Goal: Task Accomplishment & Management: Complete application form

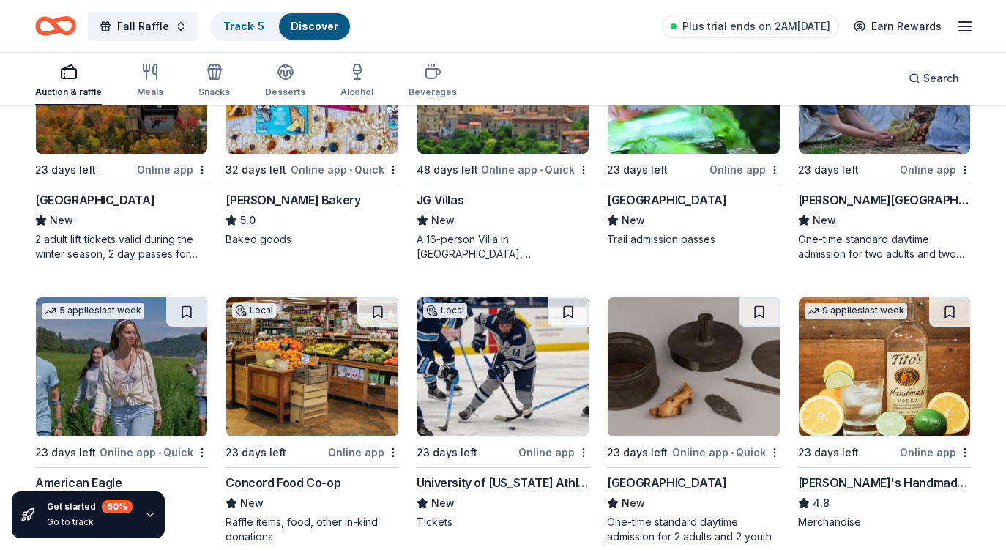
scroll to position [1662, 0]
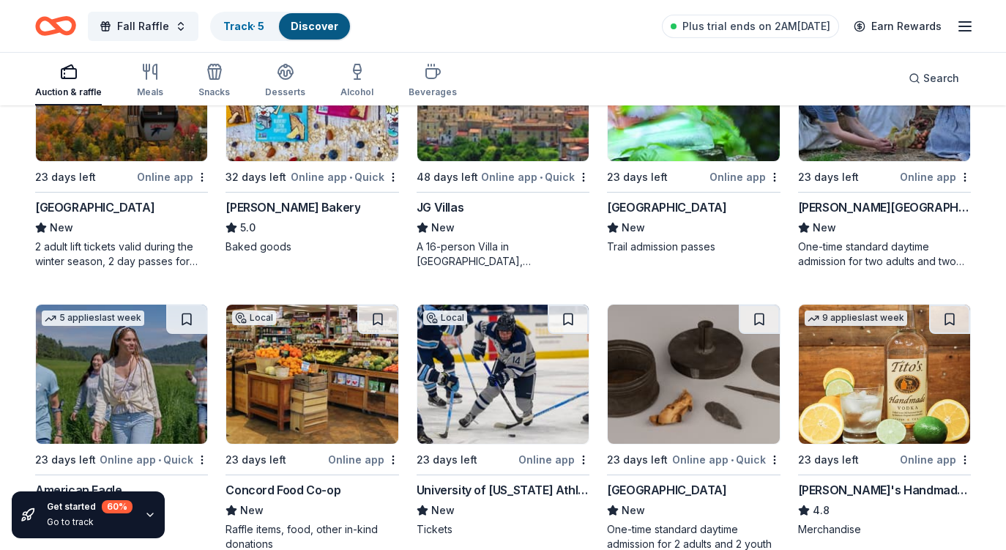
click at [138, 139] on img at bounding box center [121, 91] width 171 height 139
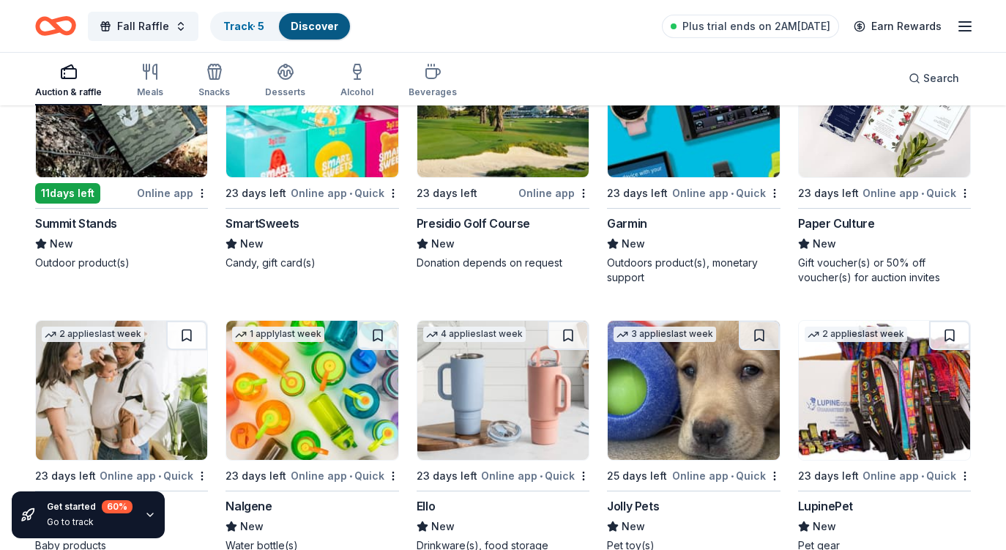
scroll to position [7243, 0]
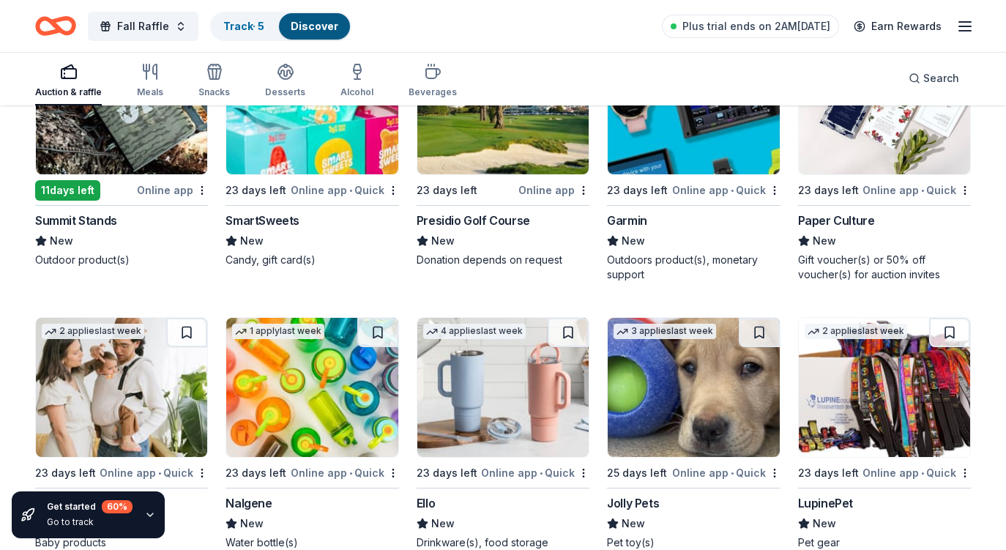
click at [323, 165] on img at bounding box center [311, 104] width 171 height 139
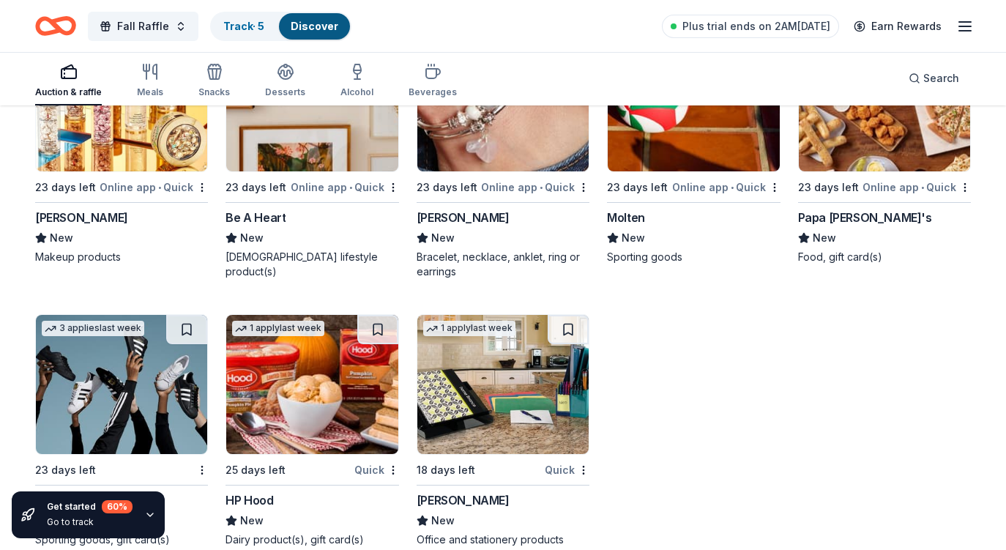
scroll to position [8657, 0]
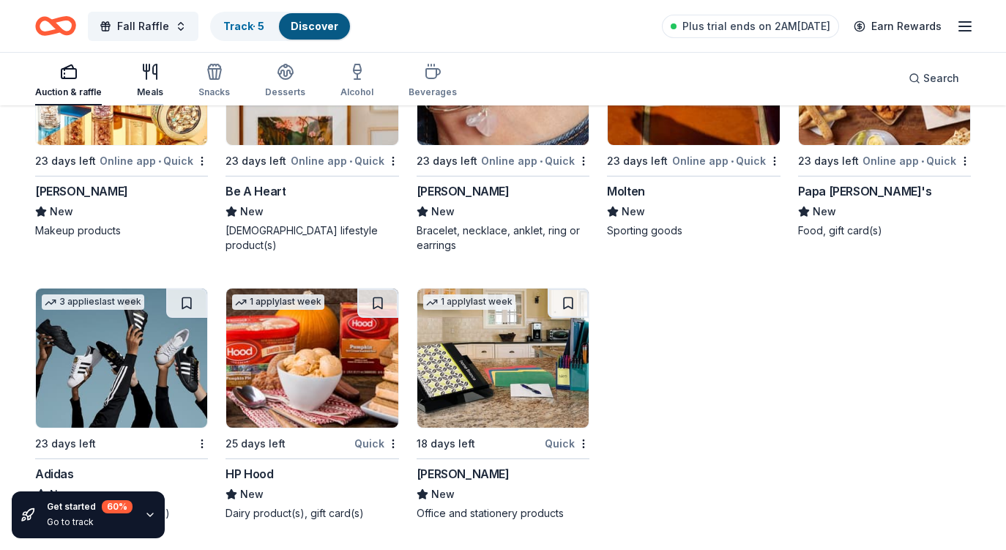
click at [148, 70] on icon "button" at bounding box center [147, 67] width 6 height 7
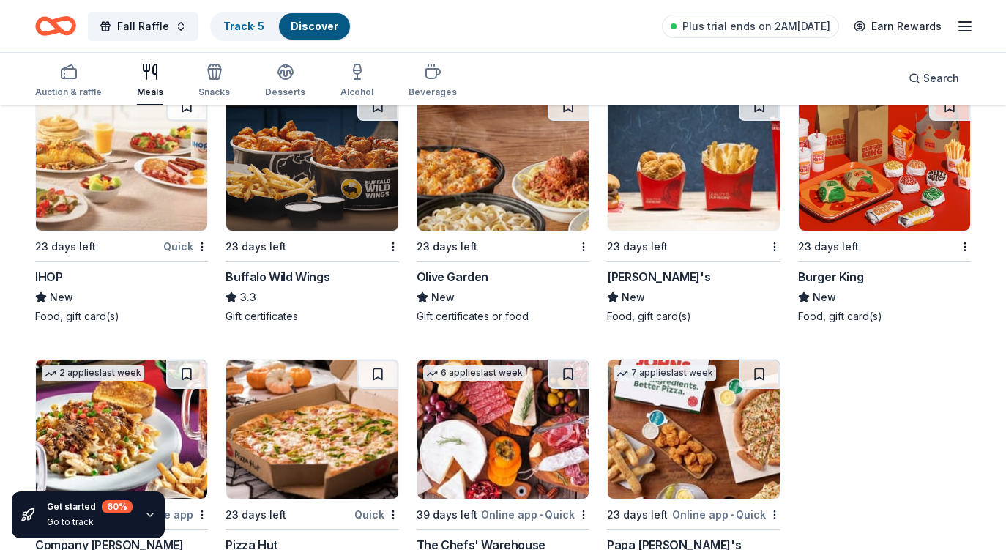
scroll to position [1302, 0]
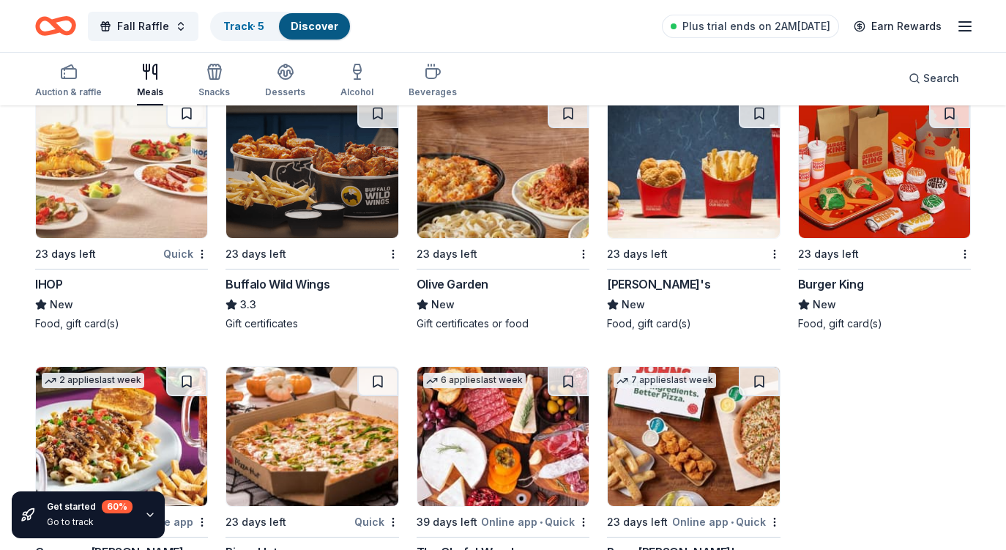
click at [456, 211] on img at bounding box center [502, 168] width 171 height 139
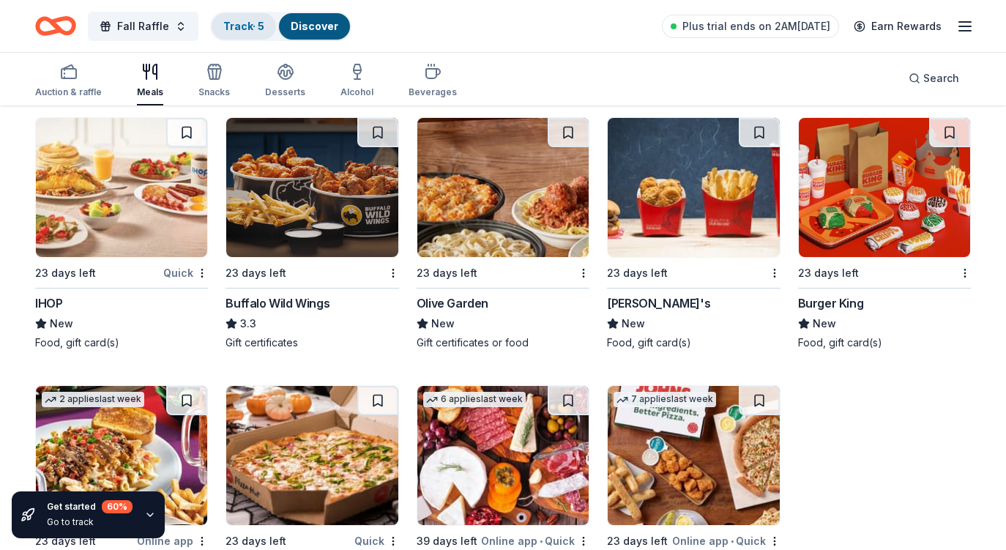
scroll to position [1276, 0]
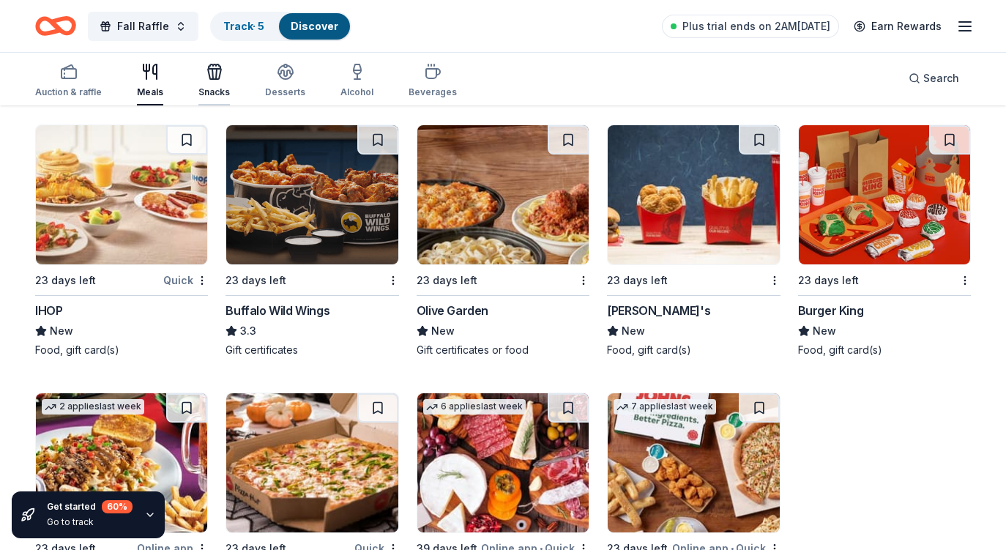
click at [209, 79] on icon "button" at bounding box center [214, 74] width 13 height 10
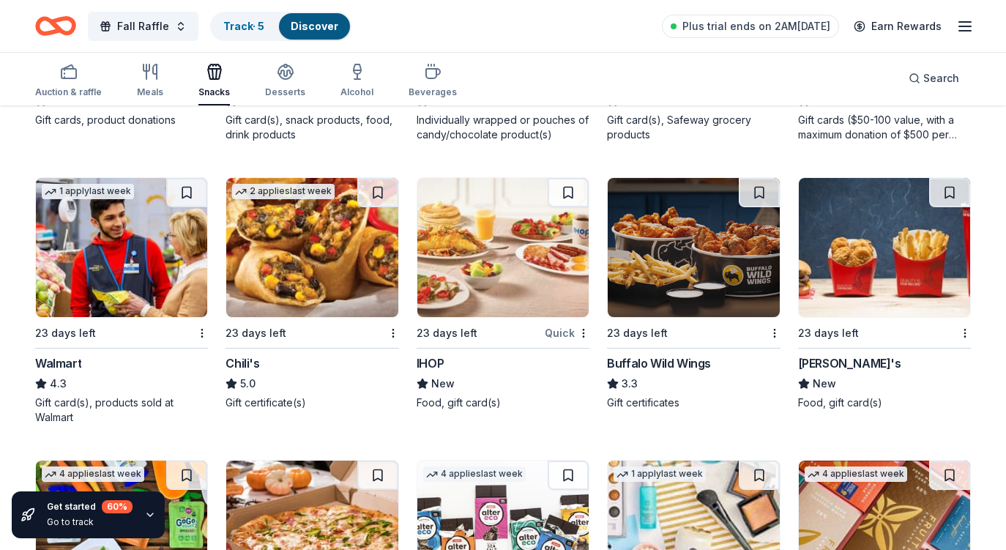
scroll to position [937, 0]
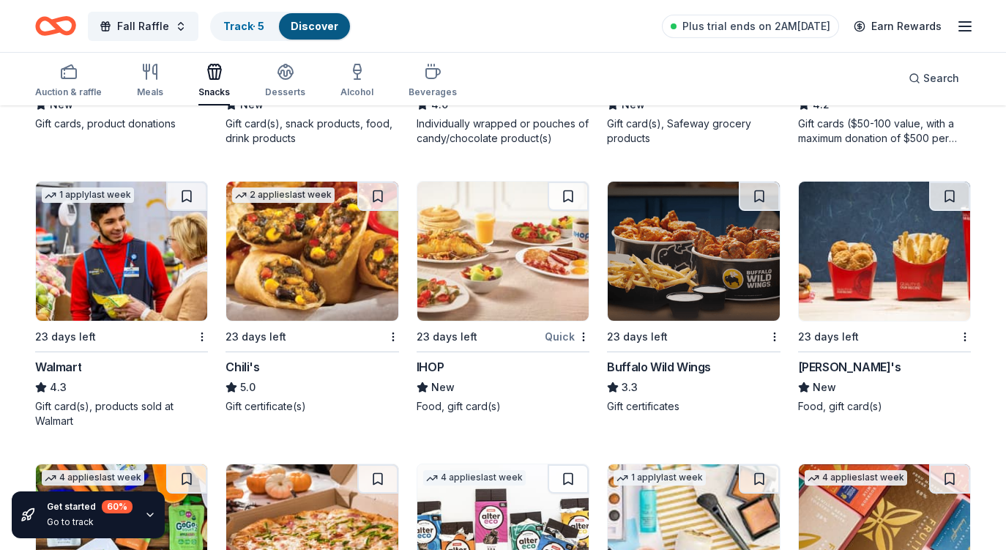
click at [514, 263] on img at bounding box center [502, 251] width 171 height 139
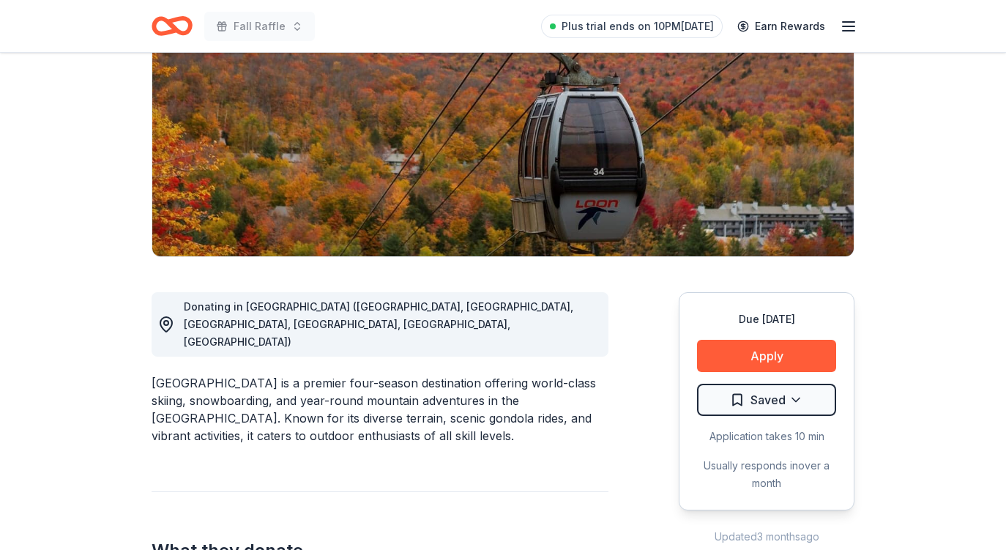
scroll to position [220, 0]
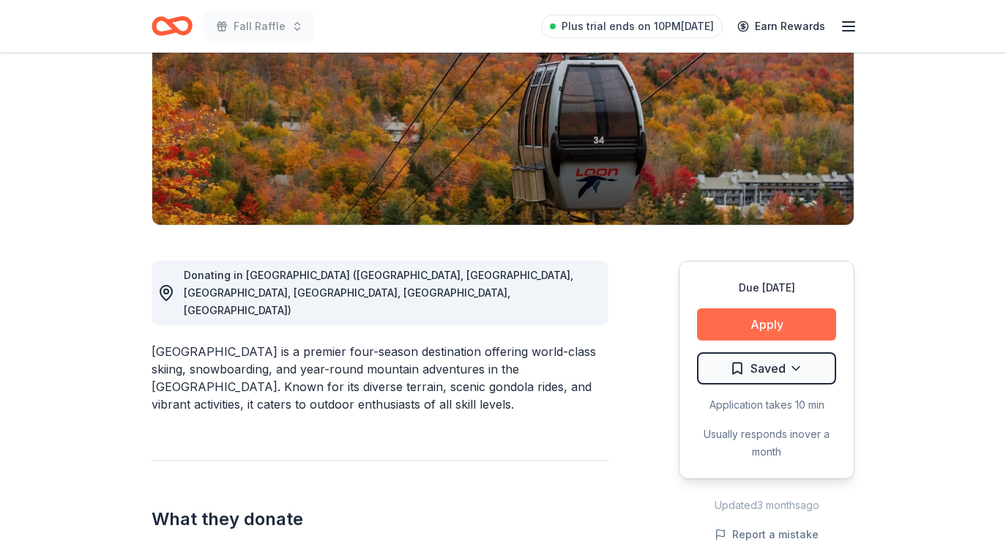
click at [732, 324] on button "Apply" at bounding box center [766, 324] width 139 height 32
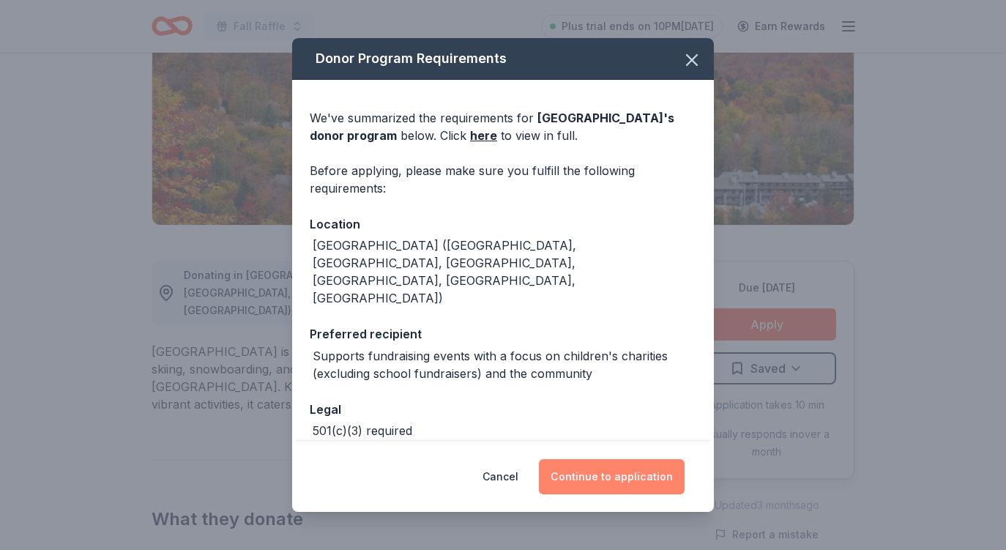
click at [580, 476] on button "Continue to application" at bounding box center [612, 476] width 146 height 35
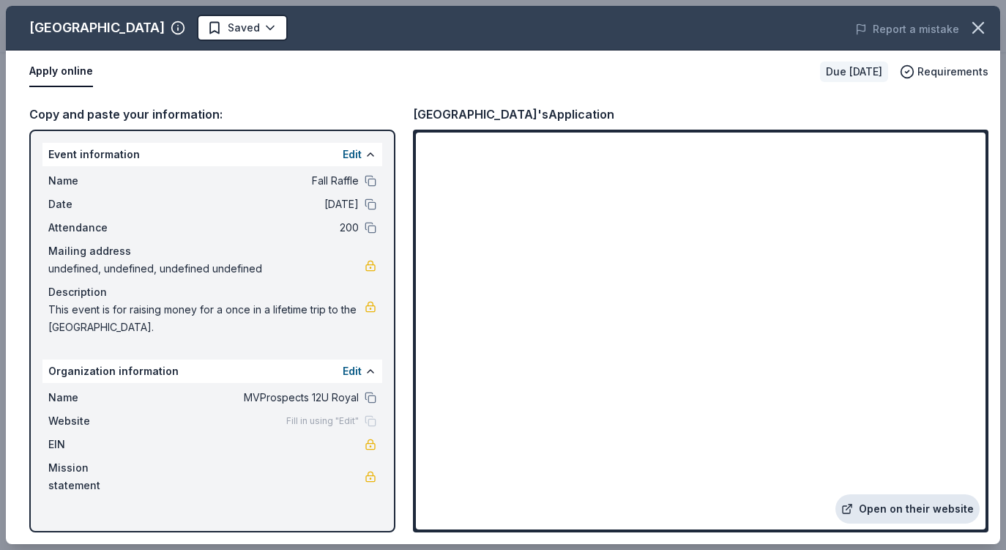
click at [874, 510] on link "Open on their website" at bounding box center [908, 508] width 144 height 29
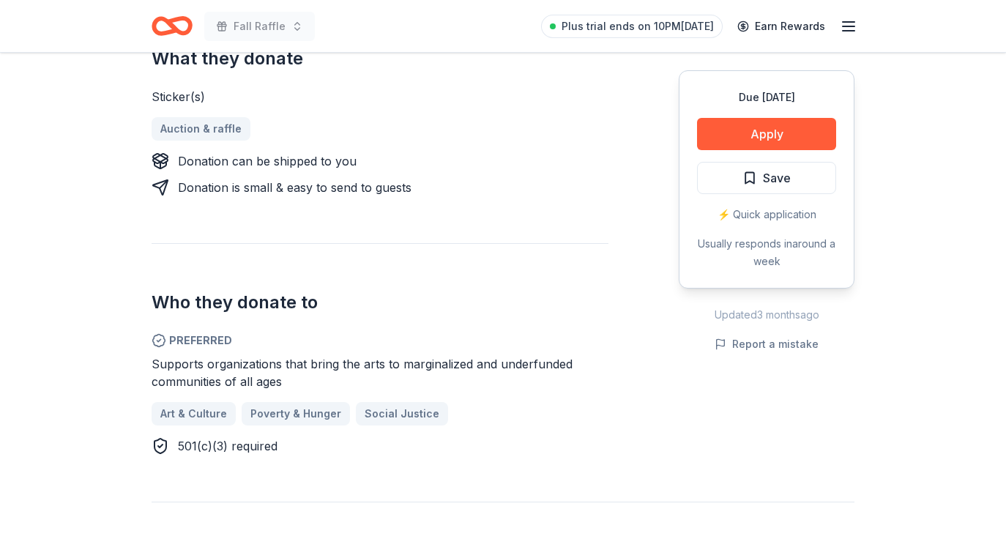
scroll to position [611, 0]
click at [753, 131] on button "Apply" at bounding box center [766, 134] width 139 height 32
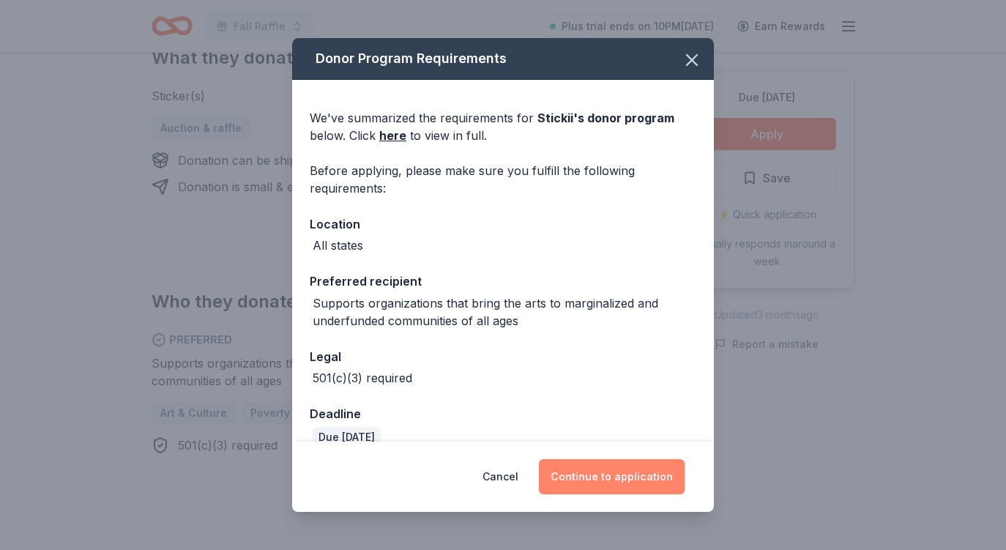
click at [603, 477] on button "Continue to application" at bounding box center [612, 476] width 146 height 35
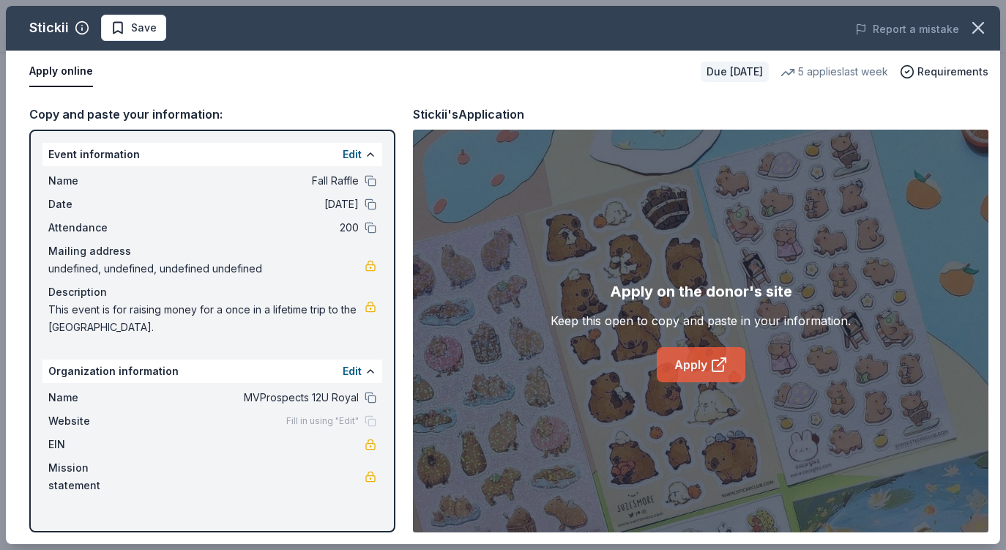
click at [693, 363] on link "Apply" at bounding box center [701, 364] width 89 height 35
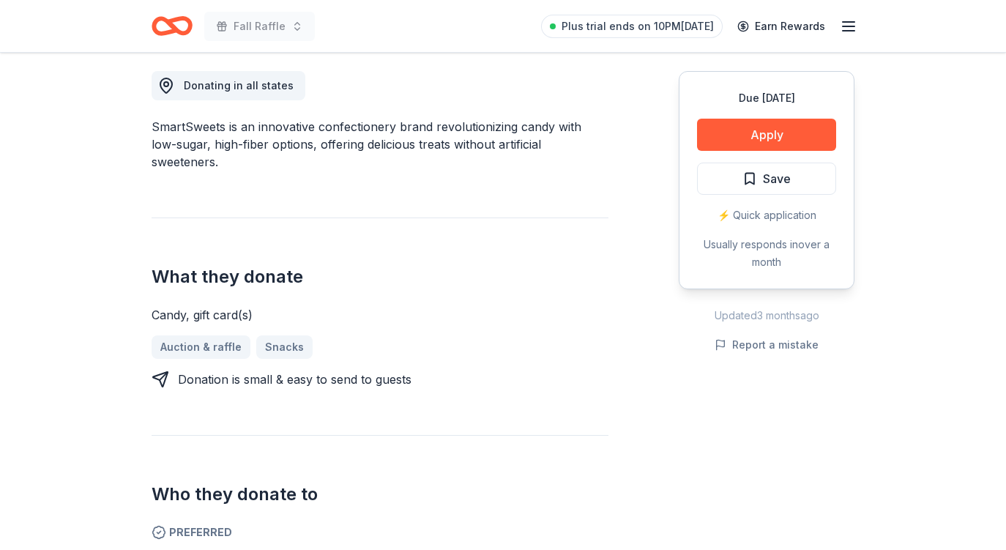
scroll to position [406, 0]
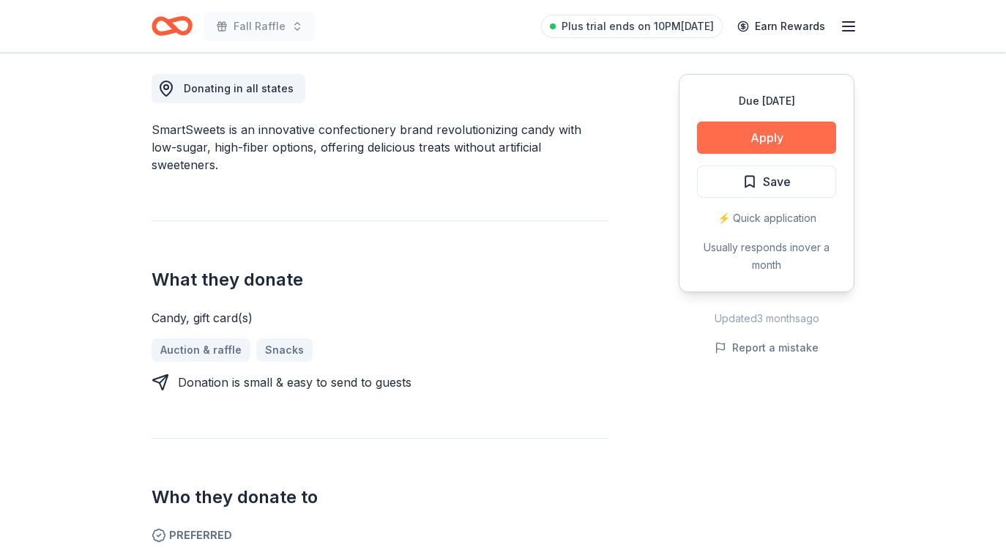
click at [755, 144] on button "Apply" at bounding box center [766, 138] width 139 height 32
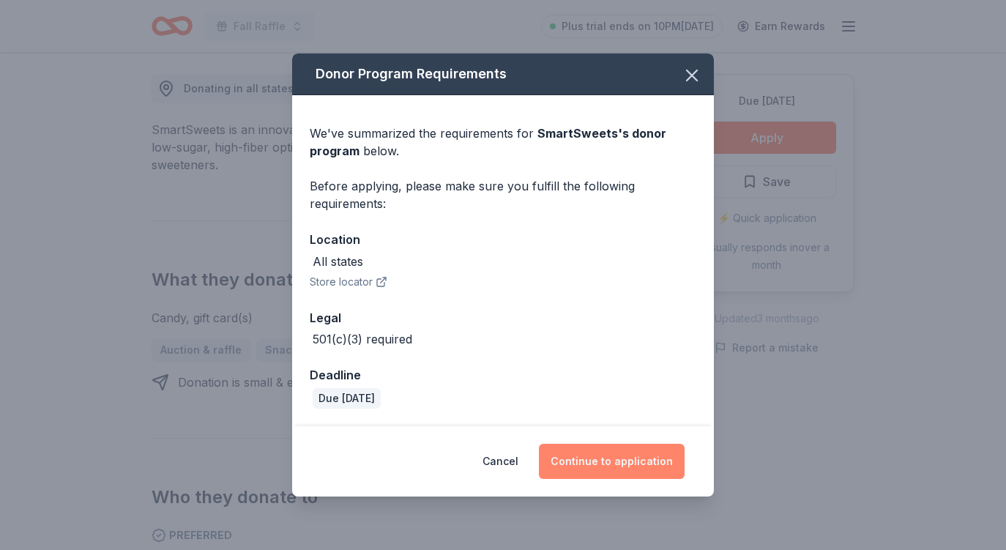
click at [624, 461] on button "Continue to application" at bounding box center [612, 461] width 146 height 35
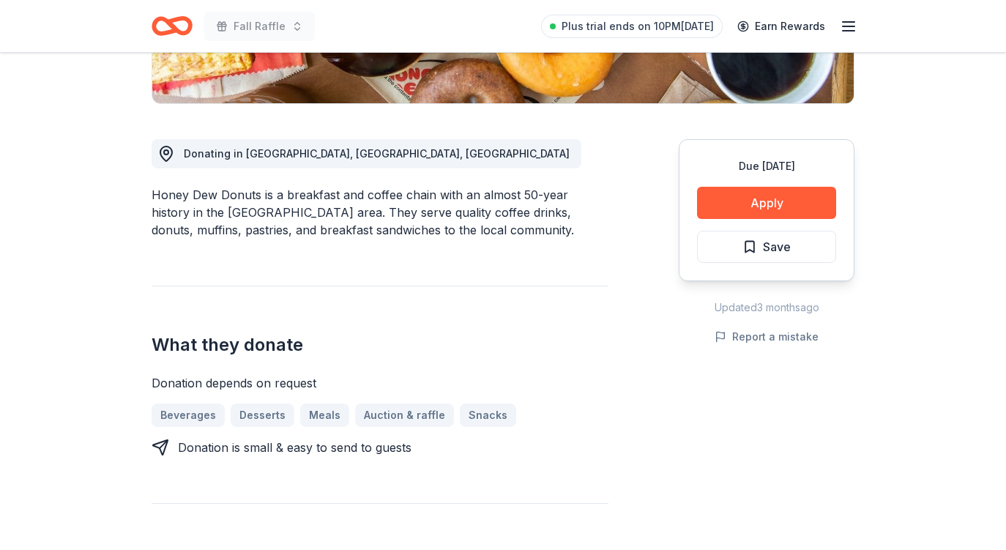
scroll to position [345, 0]
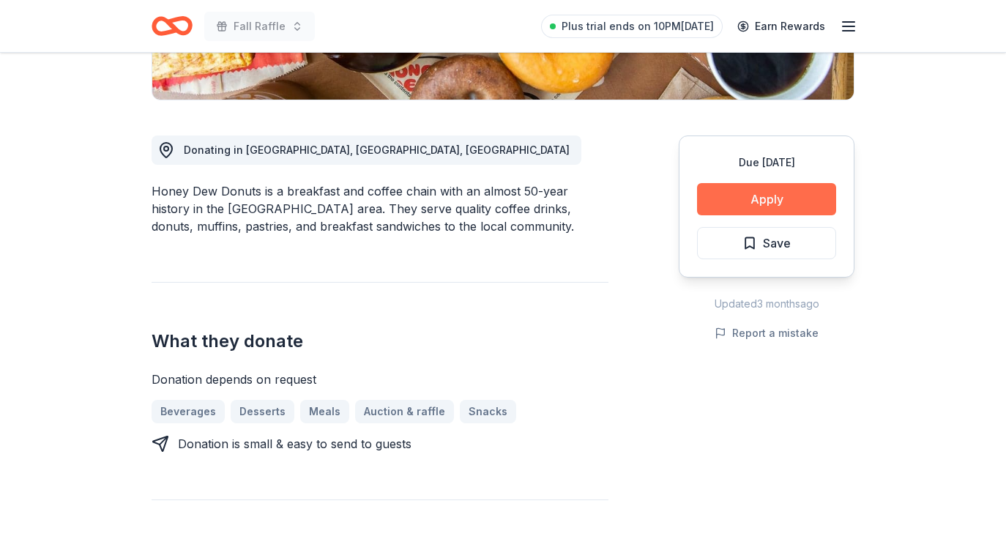
click at [749, 193] on button "Apply" at bounding box center [766, 199] width 139 height 32
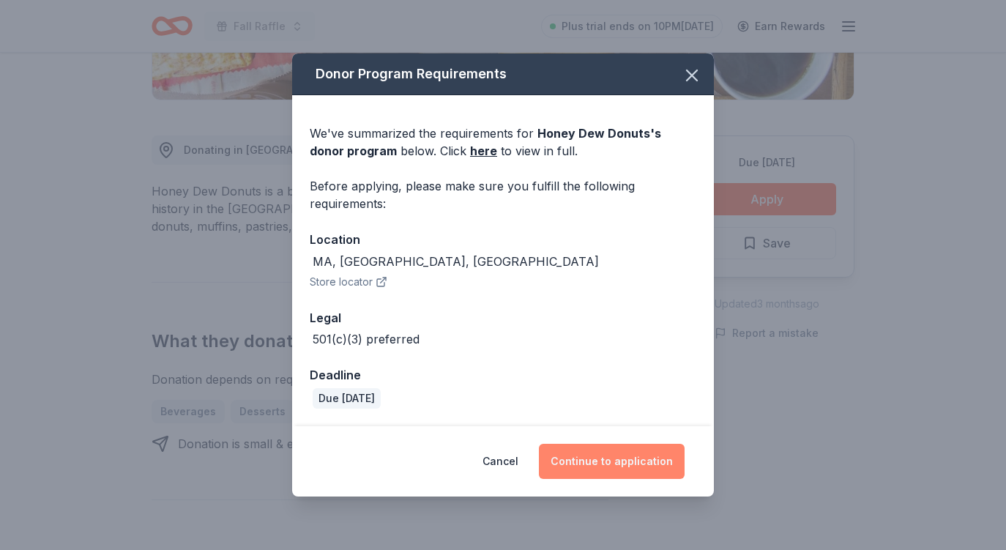
click at [609, 461] on button "Continue to application" at bounding box center [612, 461] width 146 height 35
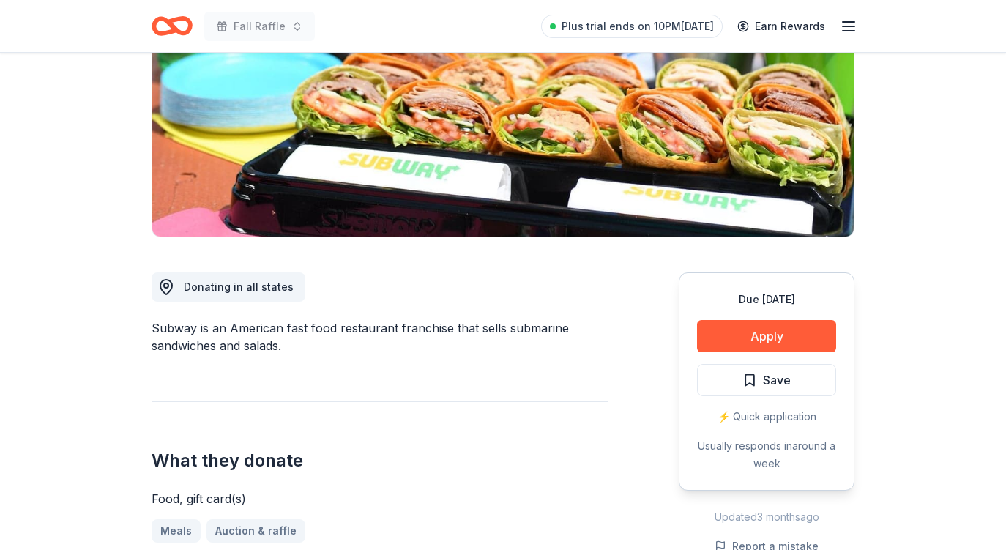
scroll to position [209, 0]
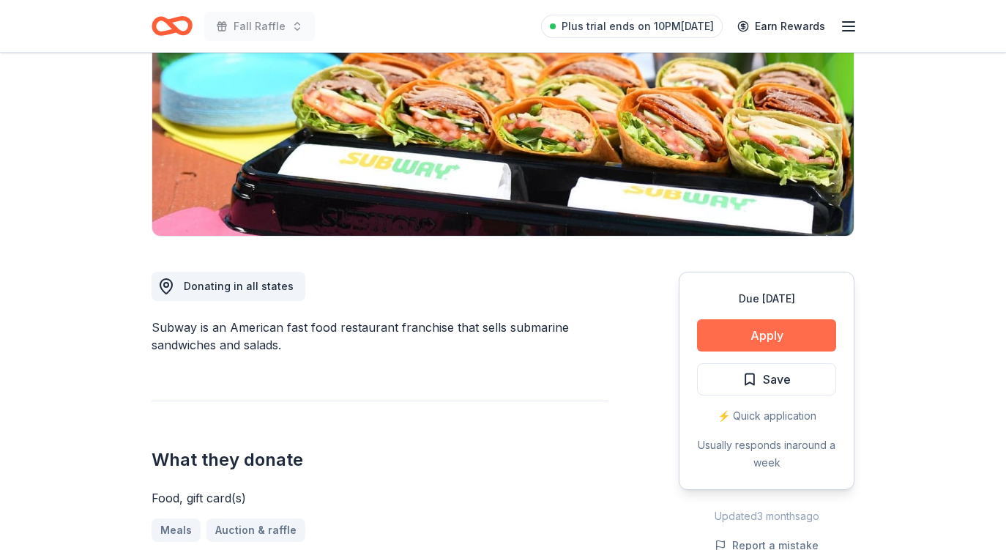
click at [778, 335] on button "Apply" at bounding box center [766, 335] width 139 height 32
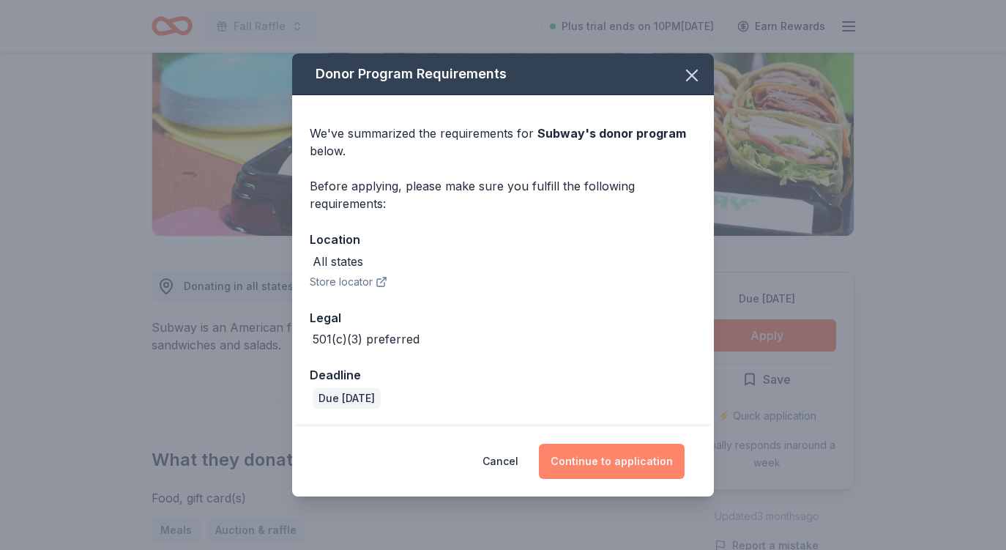
click at [620, 464] on button "Continue to application" at bounding box center [612, 461] width 146 height 35
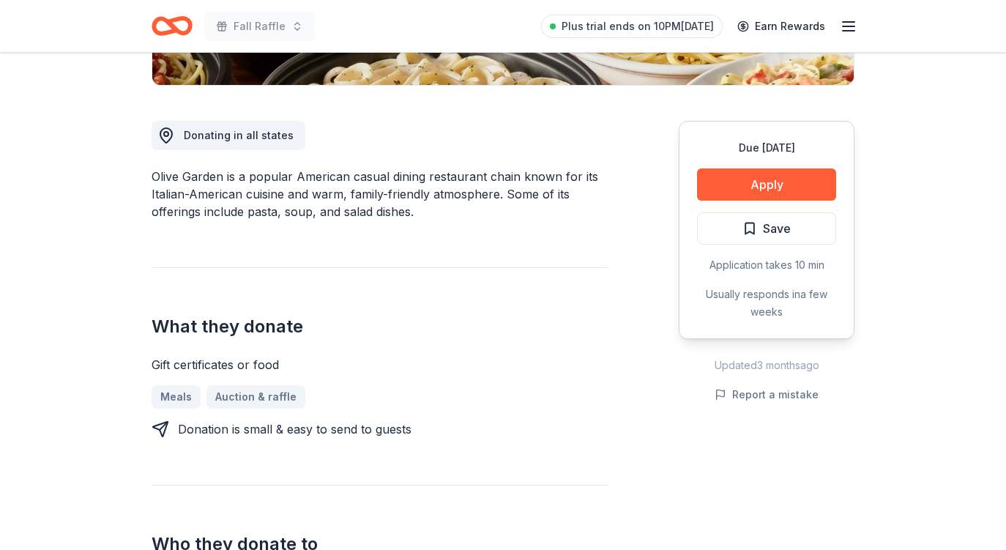
scroll to position [252, 0]
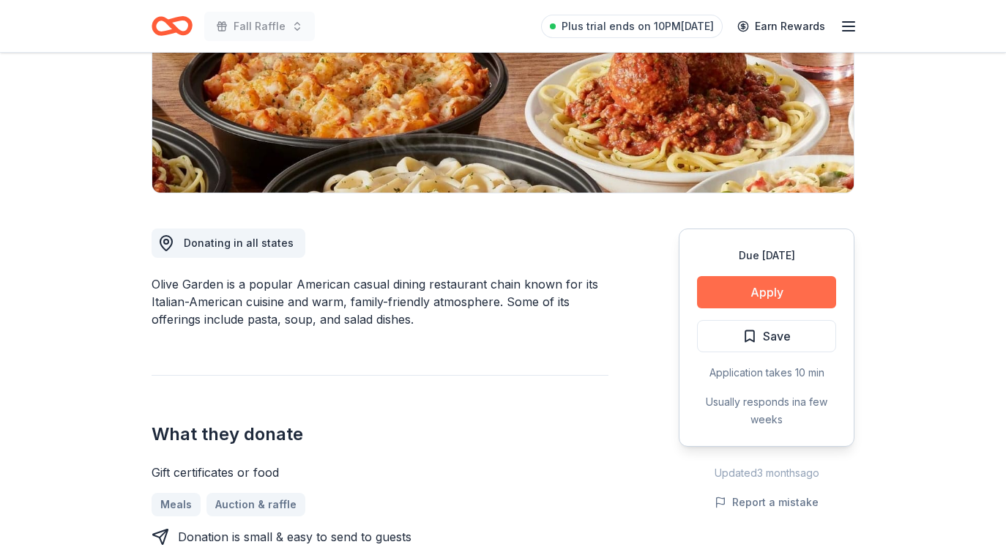
click at [751, 286] on button "Apply" at bounding box center [766, 292] width 139 height 32
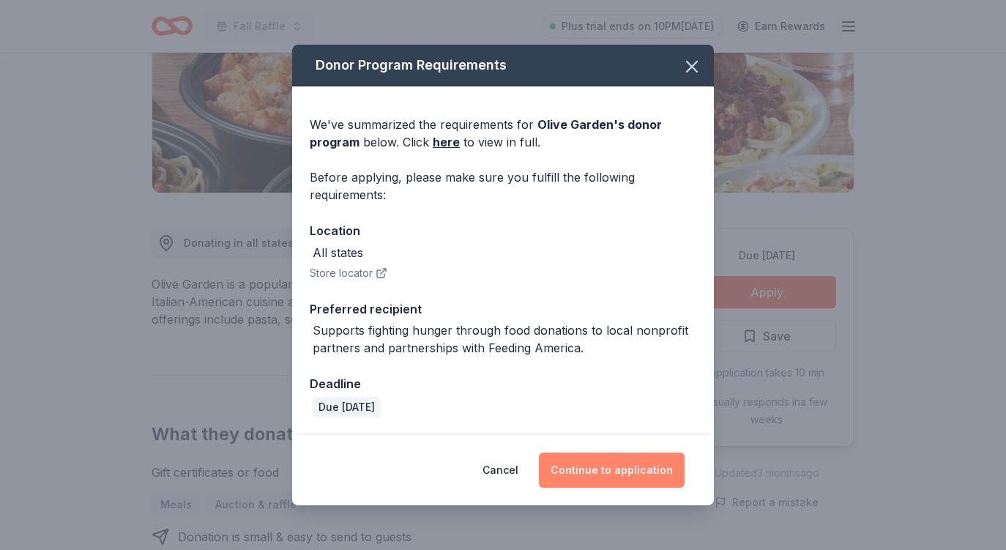
click at [637, 467] on button "Continue to application" at bounding box center [612, 470] width 146 height 35
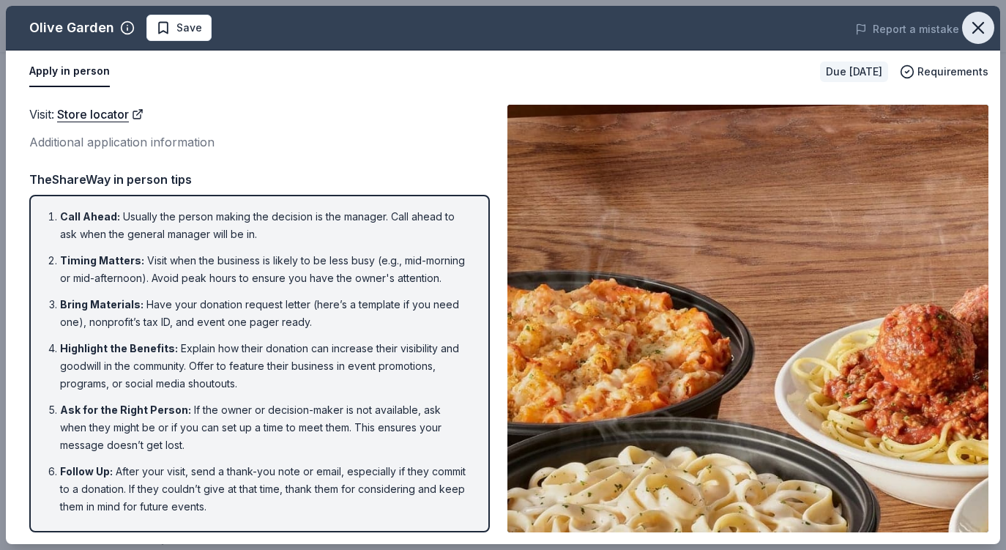
click at [976, 28] on icon "button" at bounding box center [978, 28] width 21 height 21
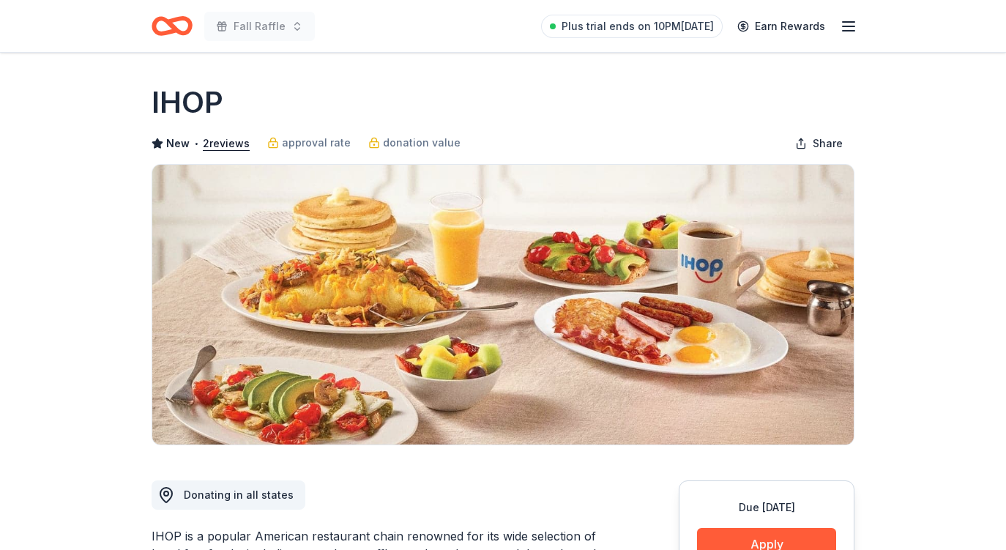
scroll to position [205, 0]
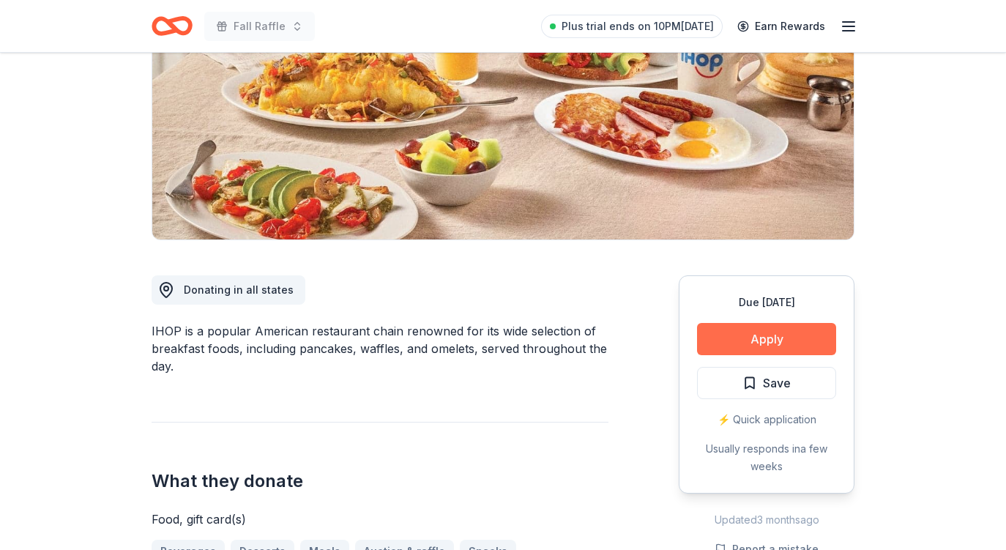
click at [767, 339] on button "Apply" at bounding box center [766, 339] width 139 height 32
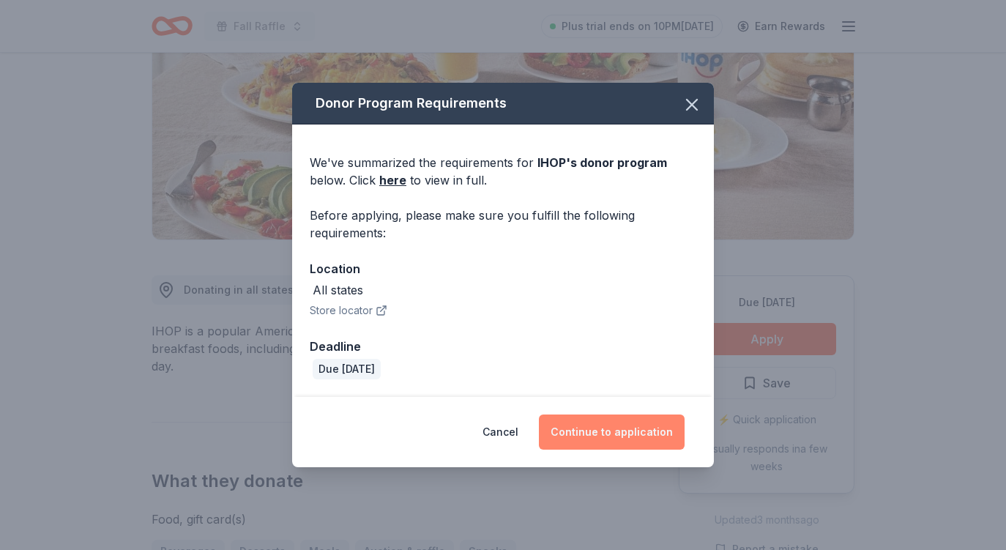
click at [613, 440] on button "Continue to application" at bounding box center [612, 431] width 146 height 35
